Goal: Find contact information: Find contact information

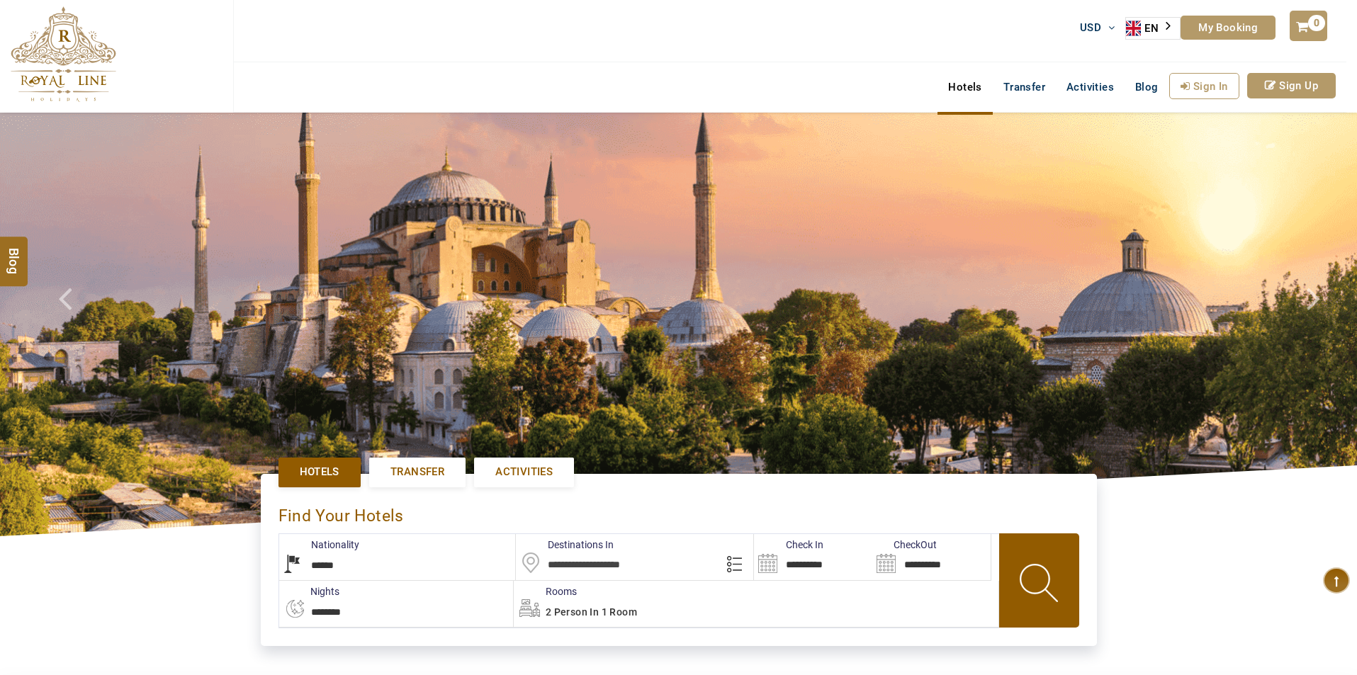
select select "******"
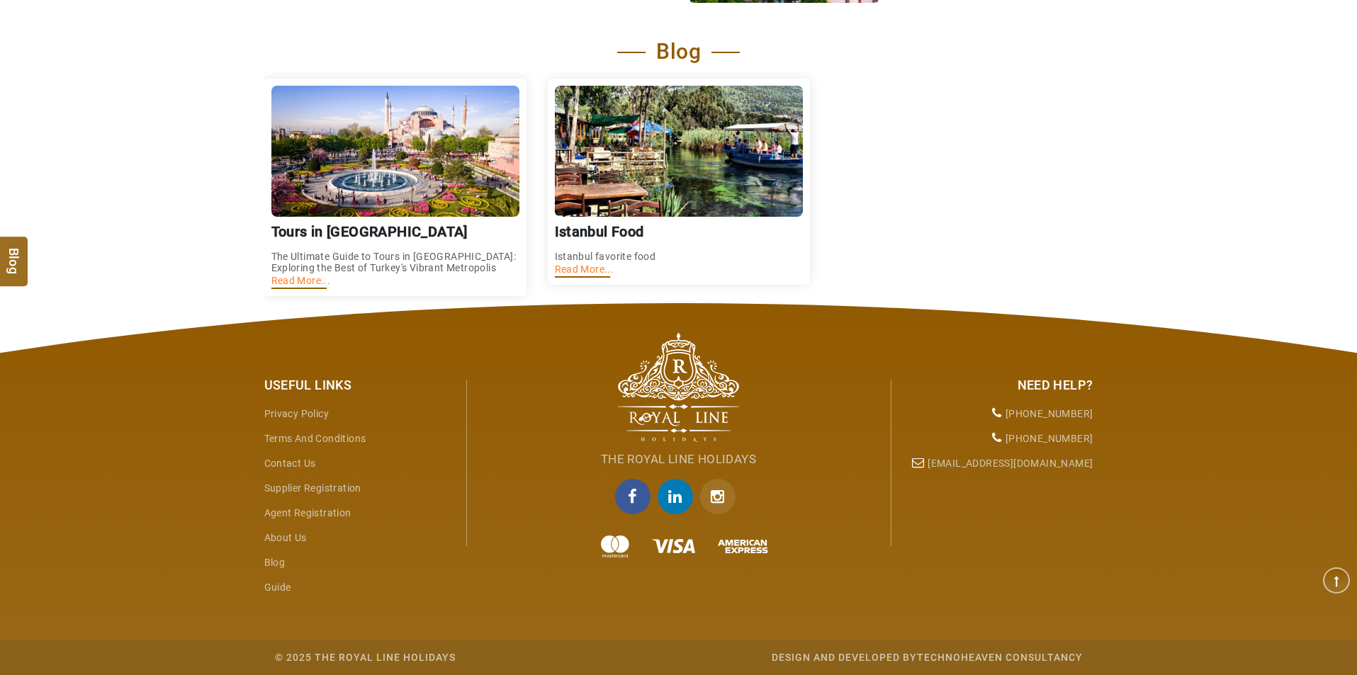
type input "**********"
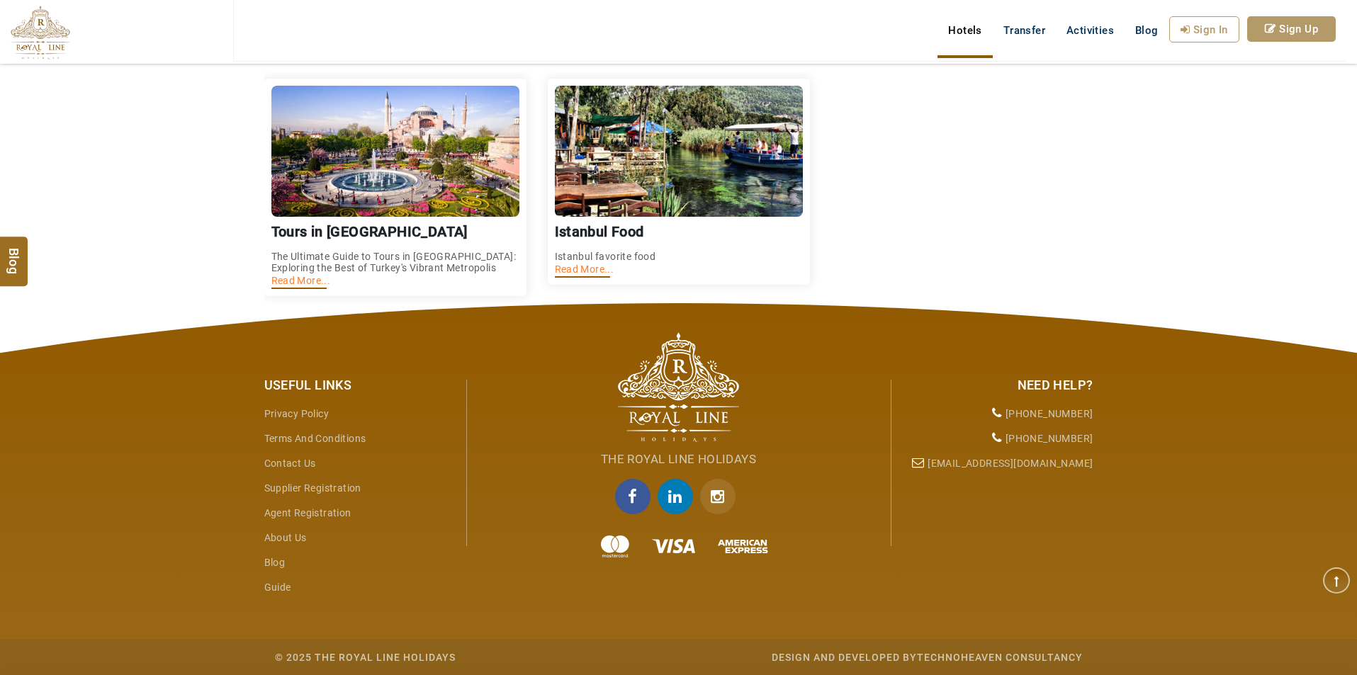
click at [291, 459] on link "Contact Us" at bounding box center [290, 463] width 52 height 11
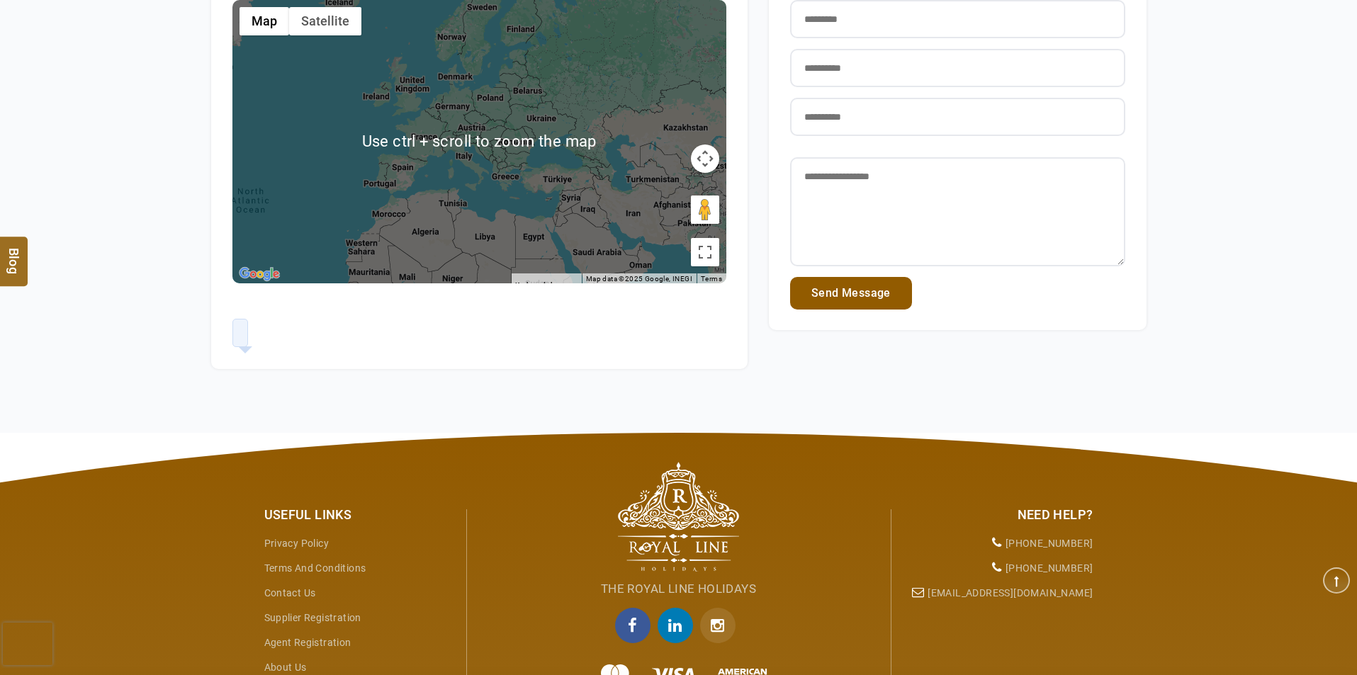
scroll to position [306, 0]
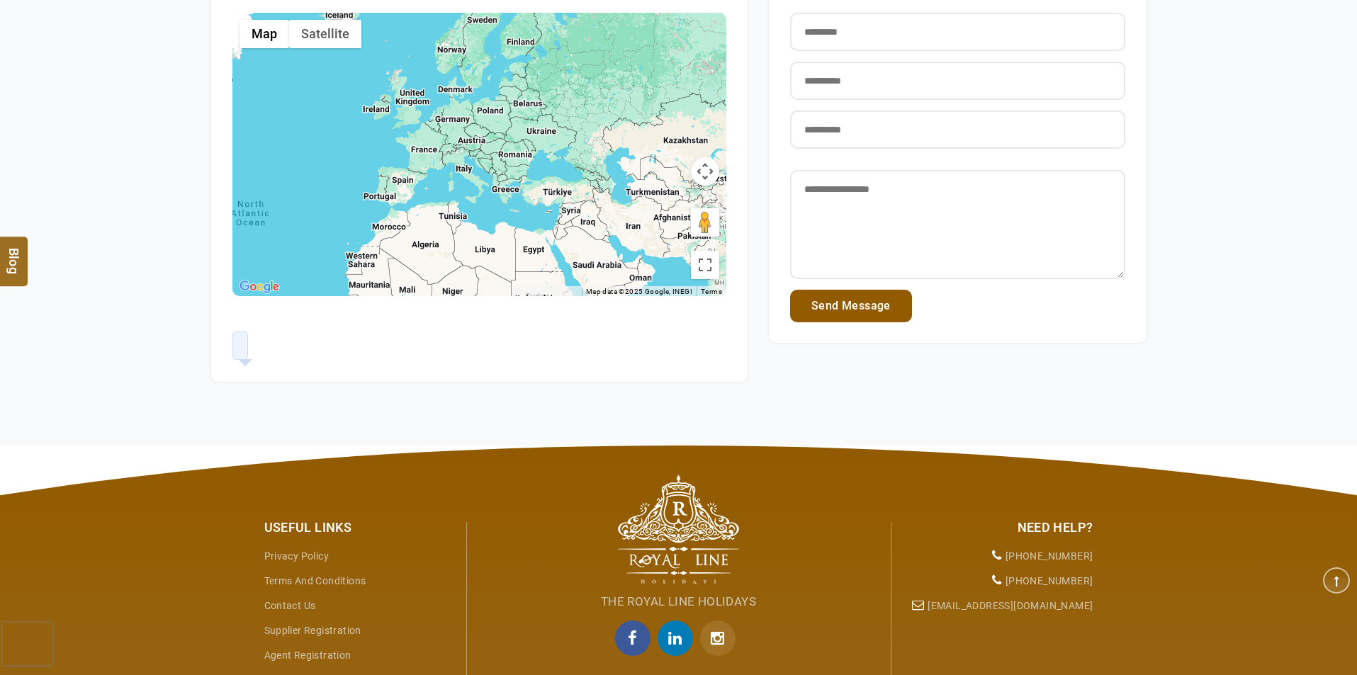
drag, startPoint x: 703, startPoint y: 174, endPoint x: 681, endPoint y: 172, distance: 22.0
click at [703, 174] on button "Map camera controls" at bounding box center [705, 171] width 28 height 28
click at [596, 179] on button "Move left" at bounding box center [599, 171] width 28 height 28
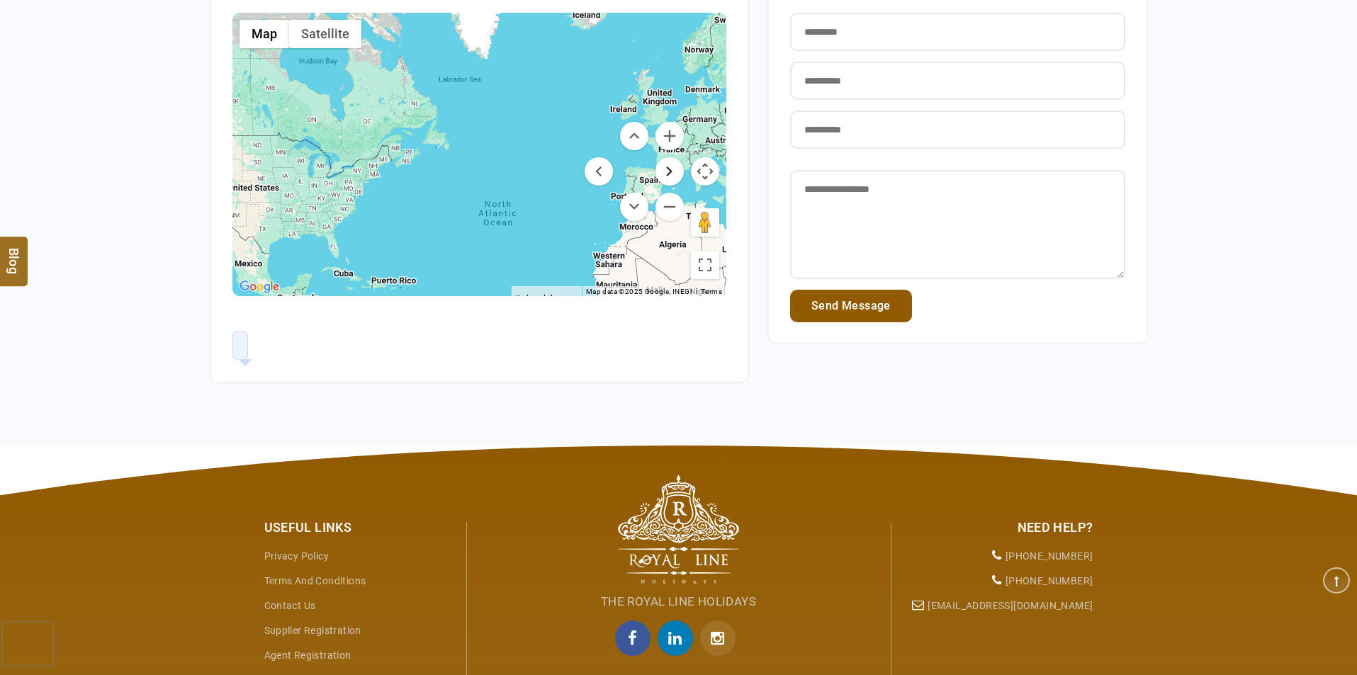
click at [674, 172] on button "Move right" at bounding box center [670, 171] width 28 height 28
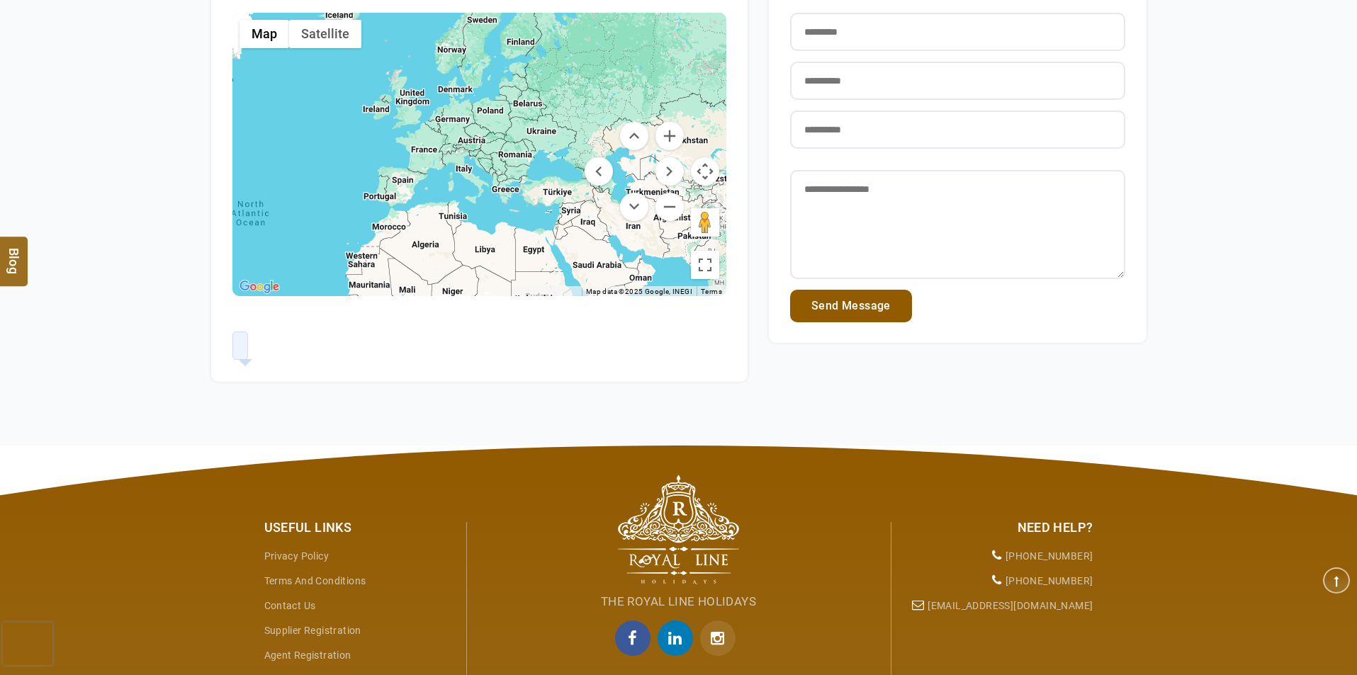
click at [636, 223] on div at bounding box center [479, 154] width 495 height 283
click at [703, 172] on button "Map camera controls" at bounding box center [705, 171] width 28 height 28
drag, startPoint x: 695, startPoint y: 265, endPoint x: 695, endPoint y: 325, distance: 59.5
click at [695, 265] on button "Toggle fullscreen view" at bounding box center [705, 265] width 28 height 28
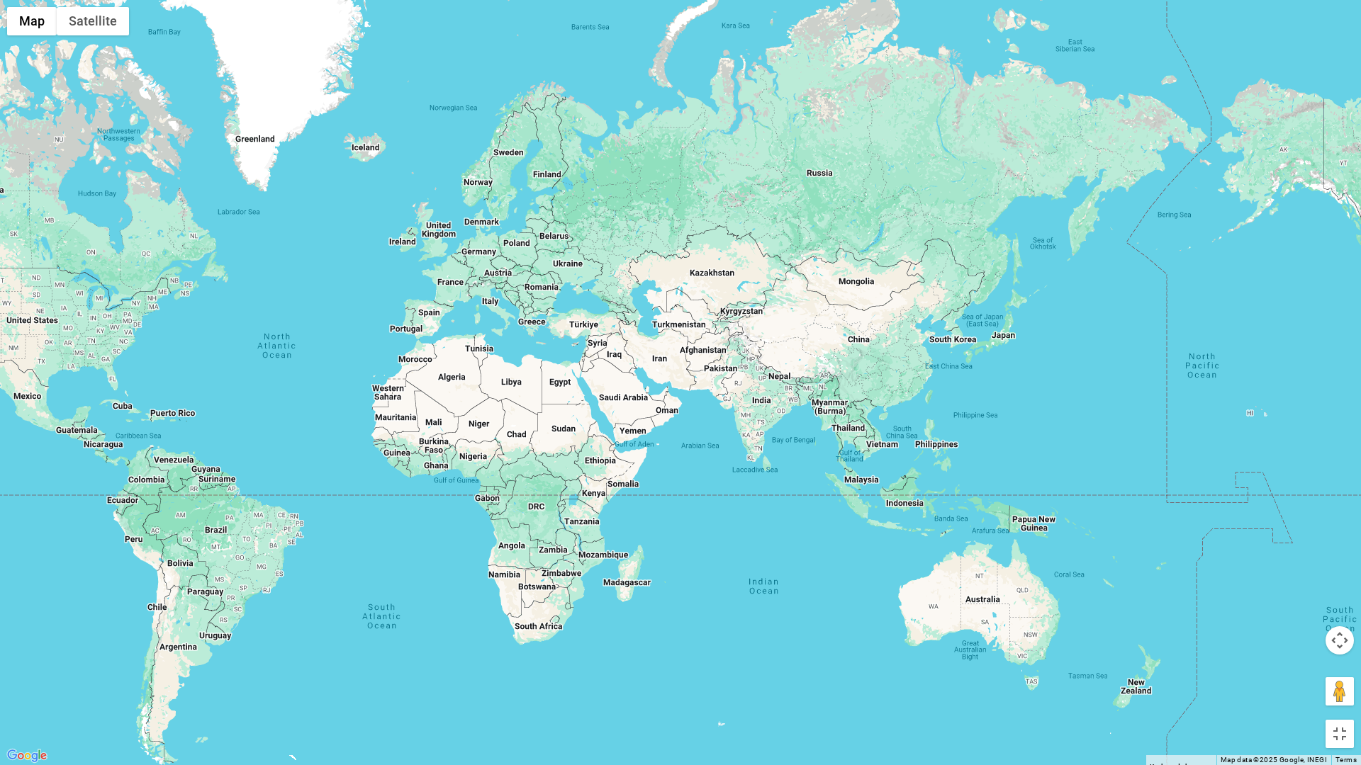
drag, startPoint x: 725, startPoint y: 374, endPoint x: 549, endPoint y: 279, distance: 200.4
click at [549, 279] on div at bounding box center [680, 382] width 1361 height 765
